Goal: Information Seeking & Learning: Learn about a topic

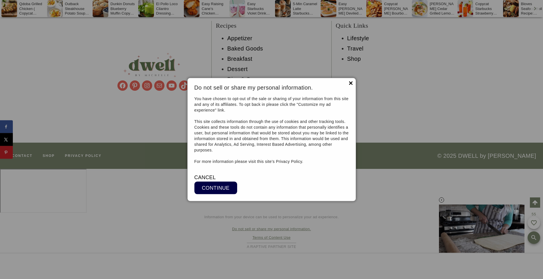
scroll to position [5675, 0]
